Goal: Obtain resource: Obtain resource

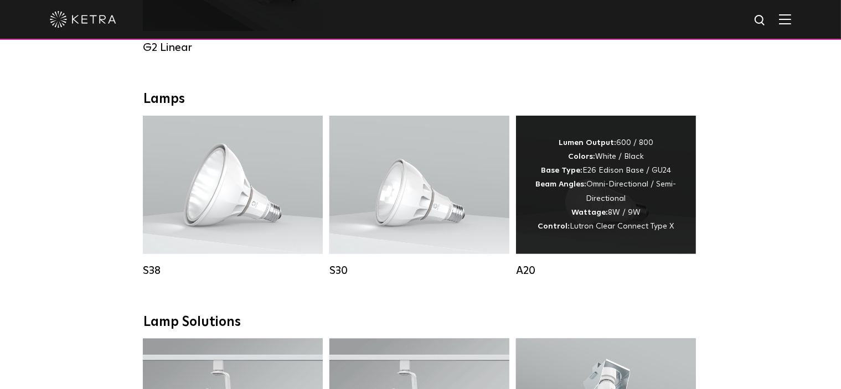
click at [598, 200] on div "Lumen Output: 600 / 800 Colors: White / Black Base Type: E26 Edison Base / GU24…" at bounding box center [606, 184] width 147 height 97
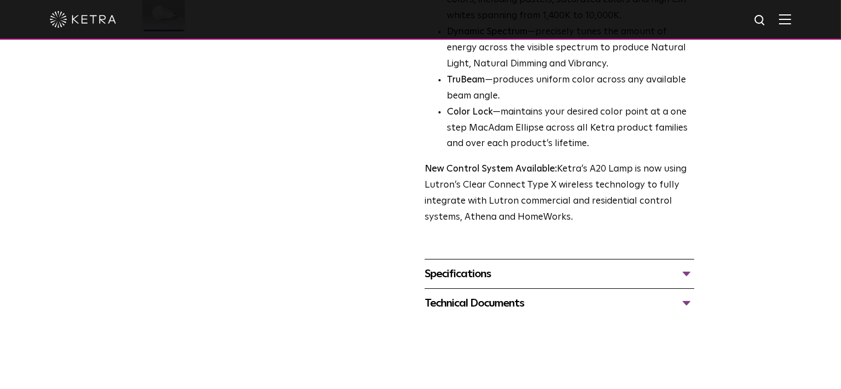
scroll to position [450, 0]
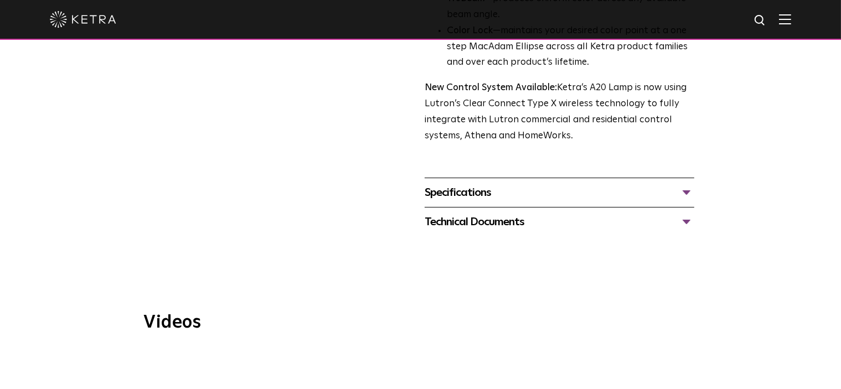
click at [687, 213] on div "Technical Documents" at bounding box center [560, 222] width 270 height 18
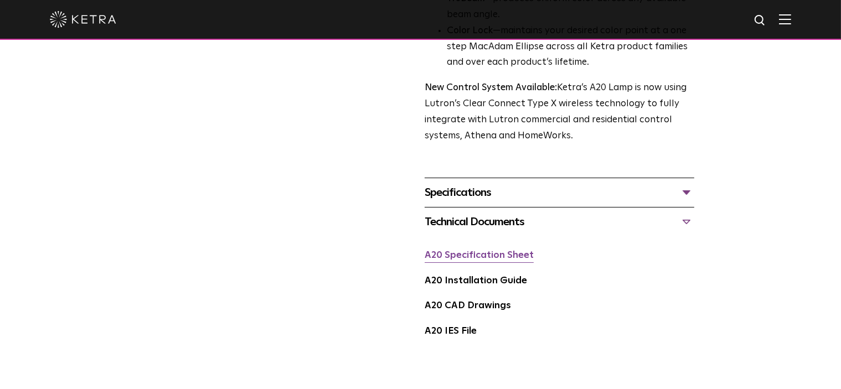
click at [511, 251] on link "A20 Specification Sheet" at bounding box center [479, 255] width 109 height 9
